Goal: Check status: Check status

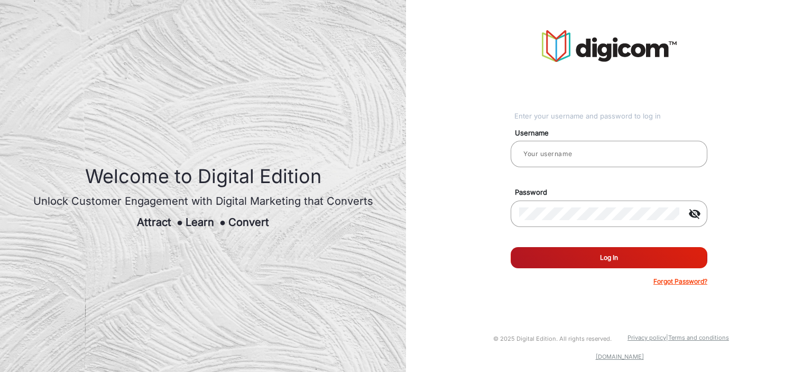
type input "TestHabanero"
click at [593, 254] on button "Log In" at bounding box center [609, 257] width 197 height 21
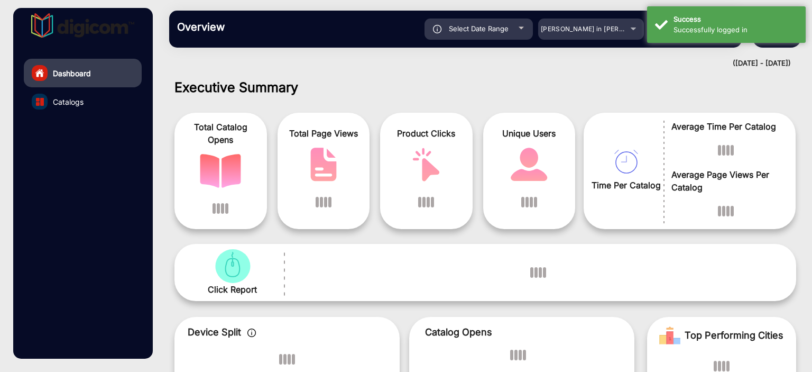
scroll to position [8, 0]
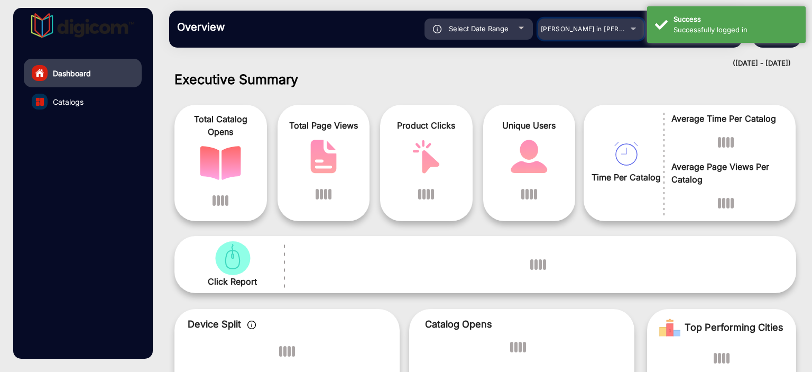
click at [578, 31] on span "[PERSON_NAME] in [PERSON_NAME]" at bounding box center [599, 29] width 117 height 8
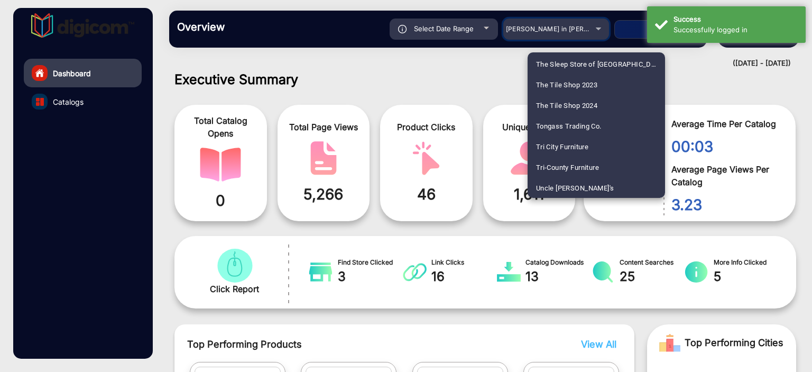
scroll to position [2518, 0]
click at [575, 190] on span "United Supermarket" at bounding box center [567, 187] width 63 height 21
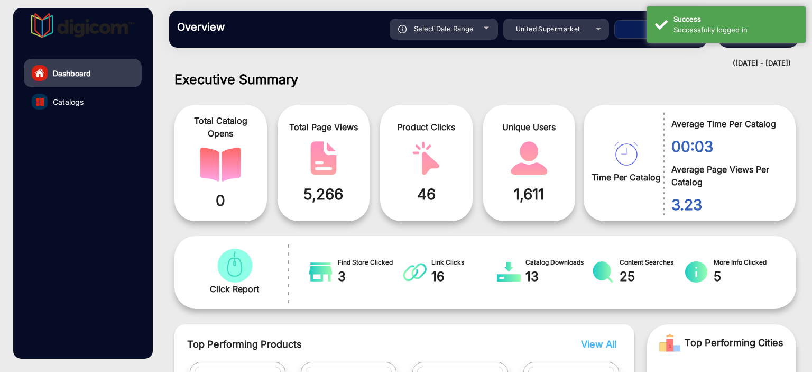
click at [453, 33] on div "Select Date Range" at bounding box center [443, 28] width 108 height 21
type input "[DATE]"
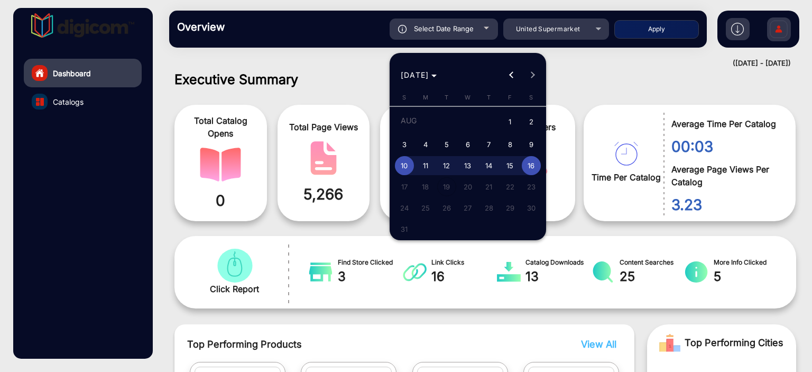
click at [413, 135] on button "3" at bounding box center [404, 144] width 21 height 21
type input "[DATE]"
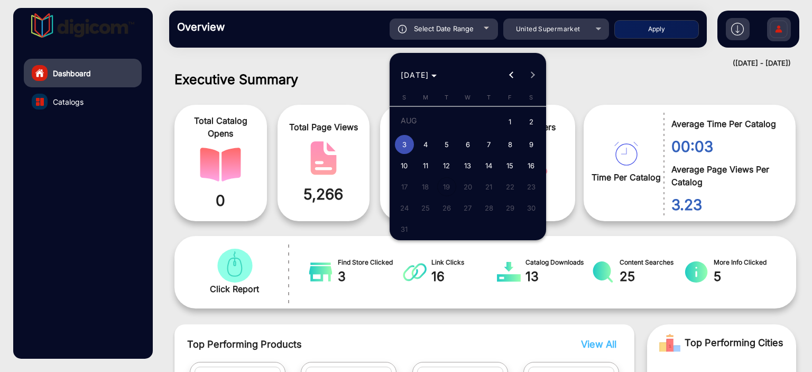
click at [413, 135] on button "3" at bounding box center [404, 144] width 21 height 21
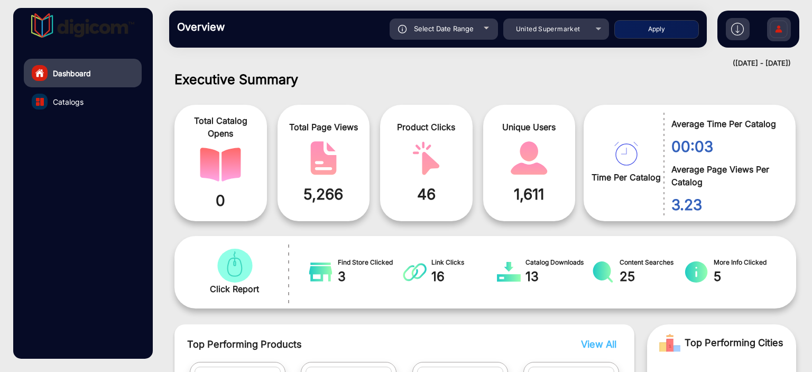
type input "[DATE]"
click at [661, 29] on button "Apply" at bounding box center [656, 29] width 85 height 18
type input "[DATE]"
